Goal: Task Accomplishment & Management: Manage account settings

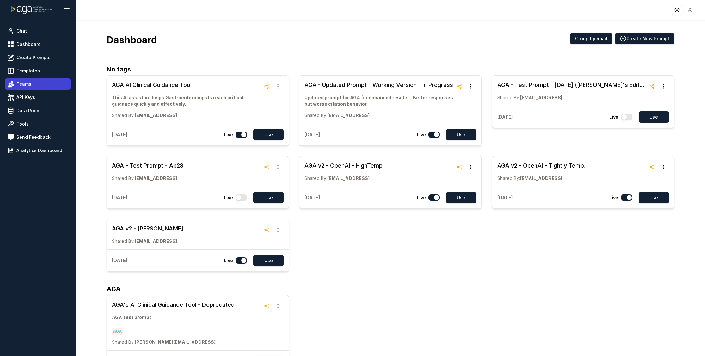
click at [20, 86] on span "Teams" at bounding box center [23, 84] width 15 height 6
click at [20, 123] on span "Tools" at bounding box center [22, 124] width 12 height 6
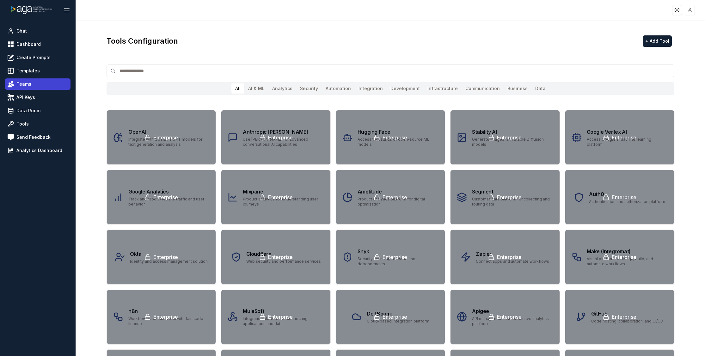
click at [19, 85] on span "Teams" at bounding box center [23, 84] width 15 height 6
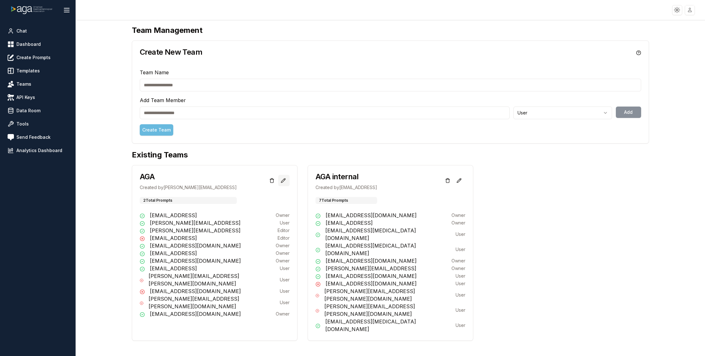
click at [282, 181] on icon at bounding box center [283, 180] width 4 height 4
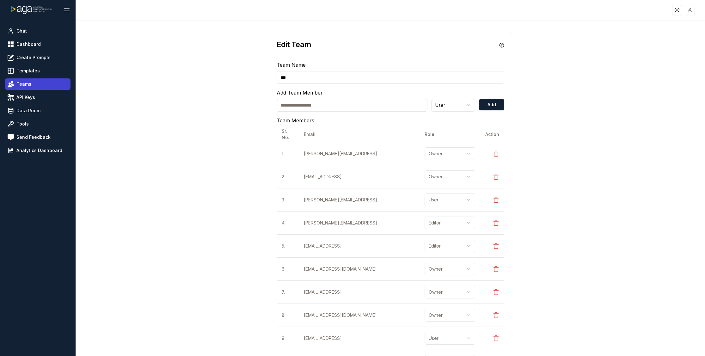
click at [28, 83] on span "Teams" at bounding box center [23, 84] width 15 height 6
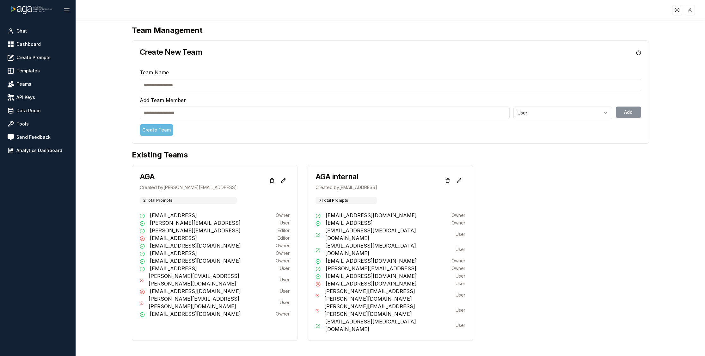
click at [156, 84] on input "text" at bounding box center [391, 85] width 502 height 13
click at [118, 139] on div "Team Management Create New Team Team Name Add Team Member User Add Create Team …" at bounding box center [391, 183] width 568 height 321
click at [149, 177] on h3 "AGA" at bounding box center [188, 177] width 97 height 8
click at [25, 42] on span "Dashboard" at bounding box center [28, 44] width 24 height 6
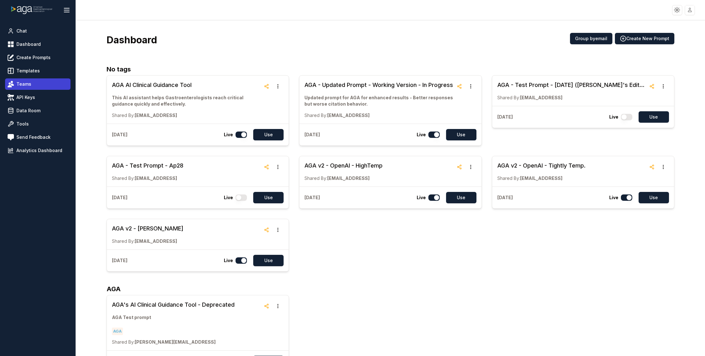
click at [27, 82] on span "Teams" at bounding box center [23, 84] width 15 height 6
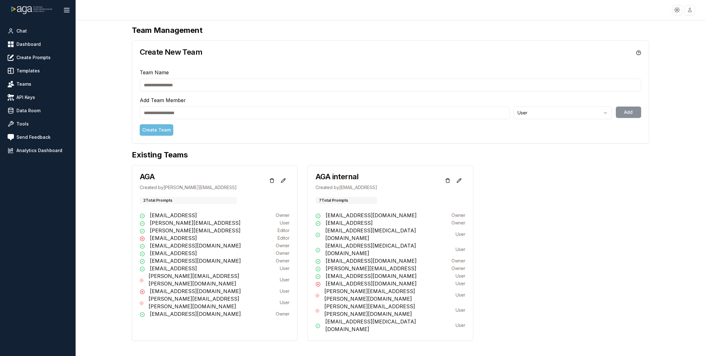
click at [165, 202] on div "2 Total Prompts" at bounding box center [188, 200] width 97 height 7
click at [159, 202] on div "2 Total Prompts" at bounding box center [188, 200] width 97 height 7
click at [285, 178] on icon at bounding box center [283, 180] width 4 height 4
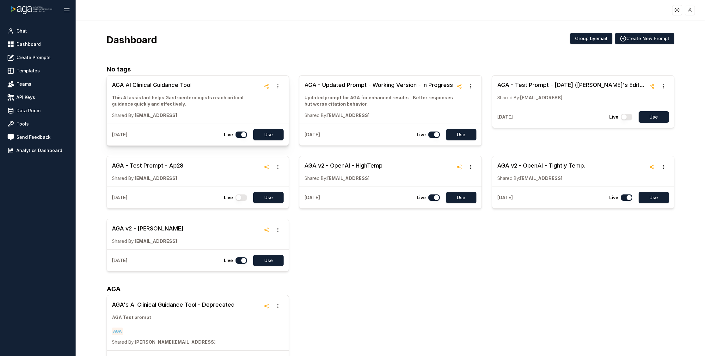
drag, startPoint x: 202, startPoint y: 86, endPoint x: 187, endPoint y: 83, distance: 16.0
click at [279, 88] on icon "button" at bounding box center [277, 86] width 5 height 5
click at [193, 97] on p "This AI assistant helps Gastroenterologists reach critical guidance quickly and…" at bounding box center [186, 101] width 149 height 13
